Goal: Transaction & Acquisition: Subscribe to service/newsletter

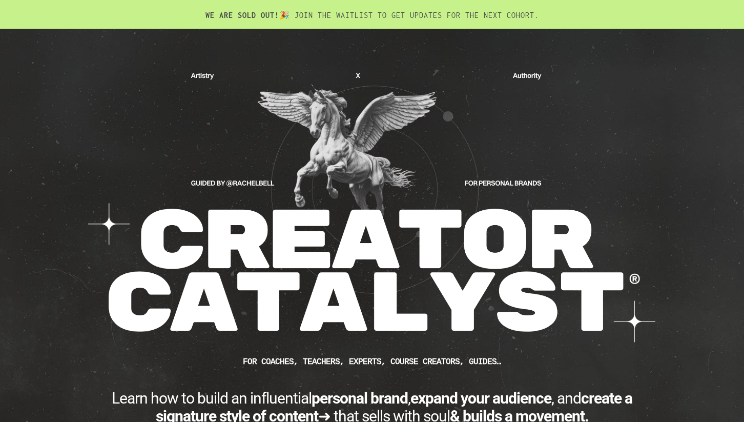
drag, startPoint x: 470, startPoint y: 379, endPoint x: 180, endPoint y: -35, distance: 506.0
copy div "LO IPS DOLO SIT! 🎉 AMET CON ADIPISCI EL SED DOEIUSM TEM INC UTLA ETDOLO. MAGNAA…"
click at [49, 218] on div "CUSTOM JAVASCRIPT / HTML FOR Coaches, teachers, experts, course creators, guide…" at bounding box center [372, 281] width 744 height 505
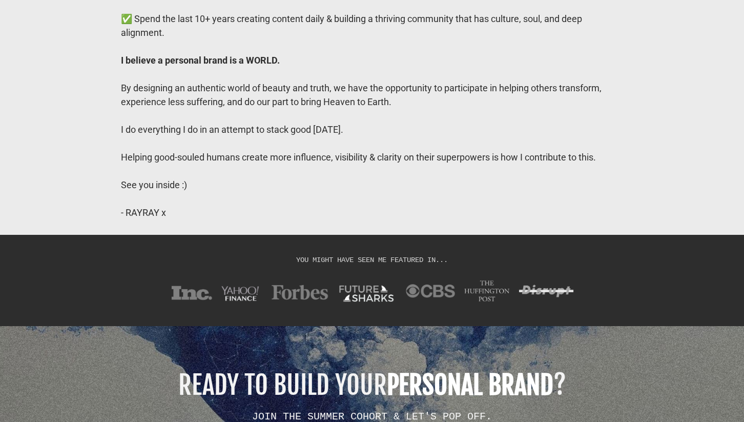
scroll to position [8467, 0]
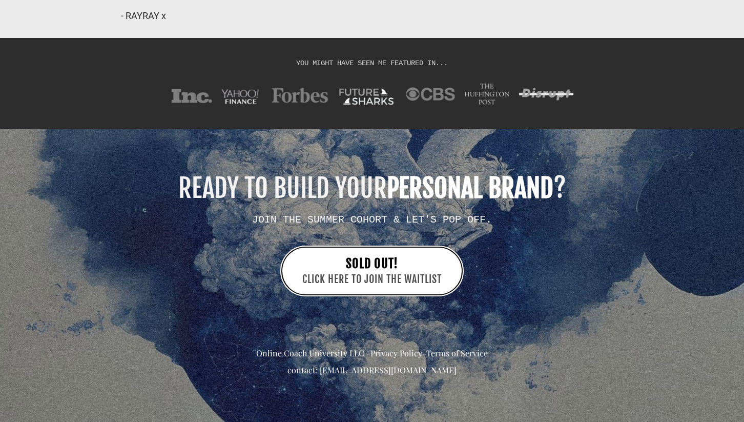
click at [427, 285] on span "CLICK HERE TO JOIN THE WAITLIST" at bounding box center [371, 279] width 139 height 15
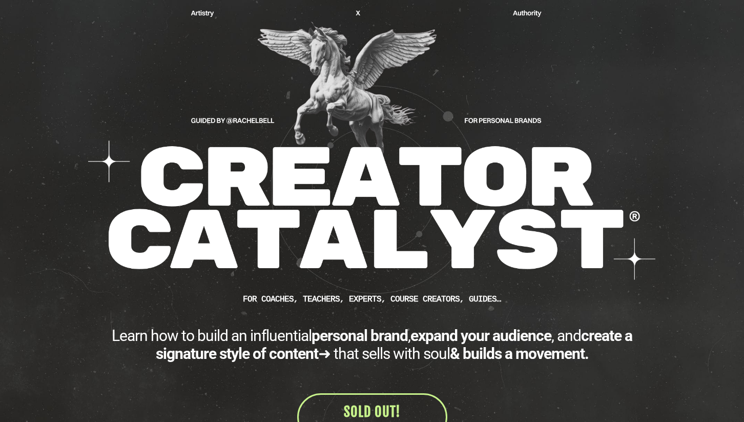
scroll to position [61, 0]
